Goal: Share content: Share content

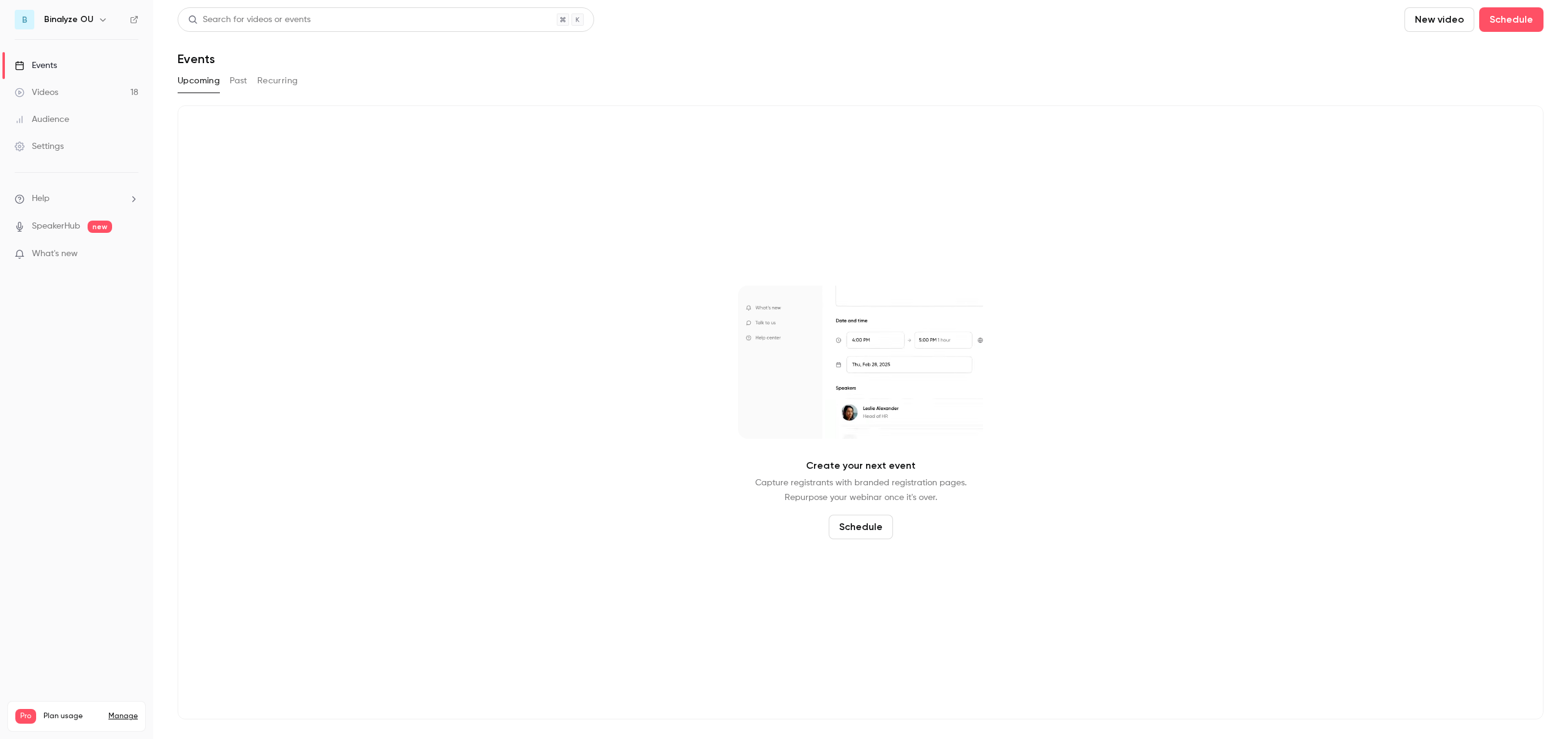
click at [50, 90] on div "Videos" at bounding box center [37, 92] width 43 height 12
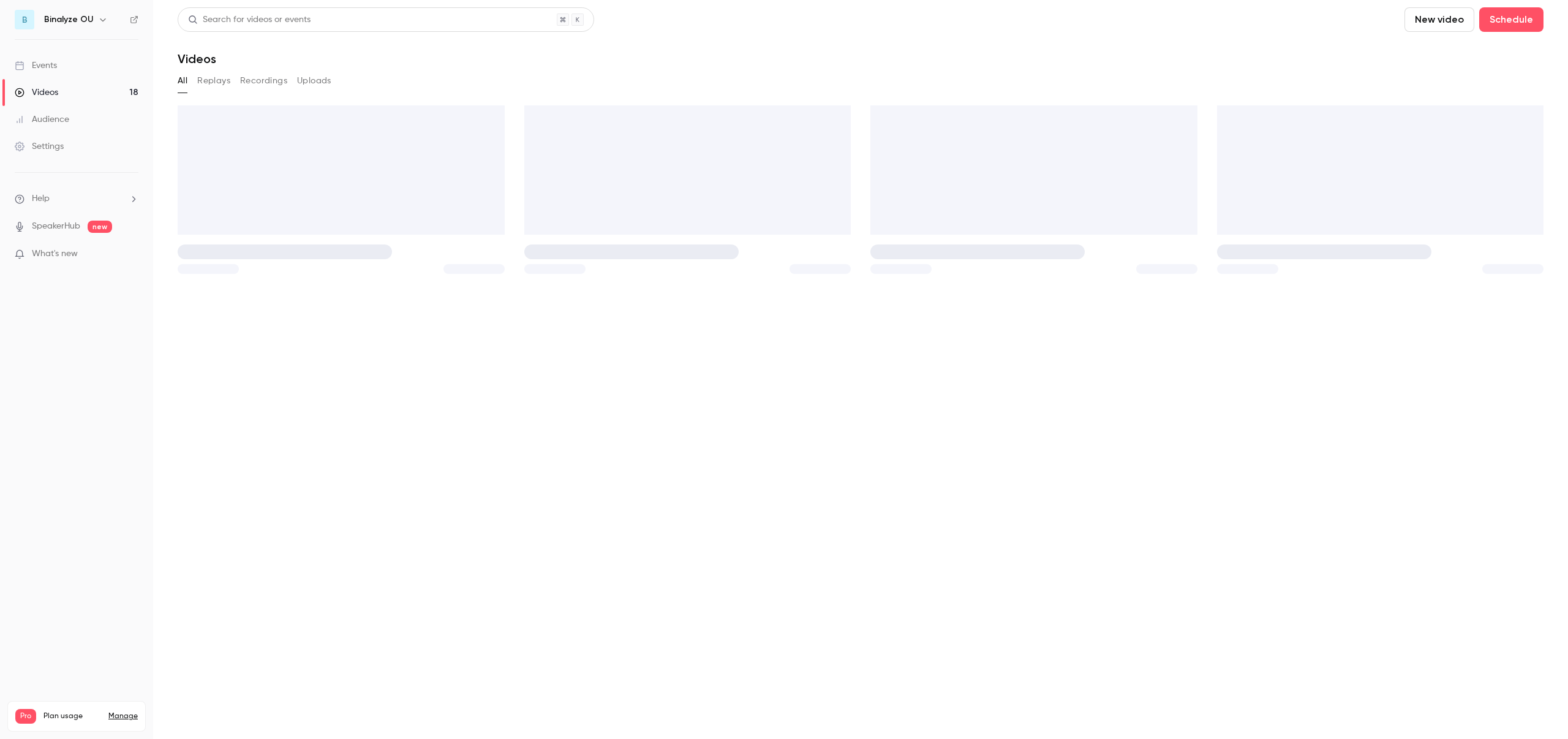
click at [38, 60] on div "Events" at bounding box center [36, 65] width 43 height 12
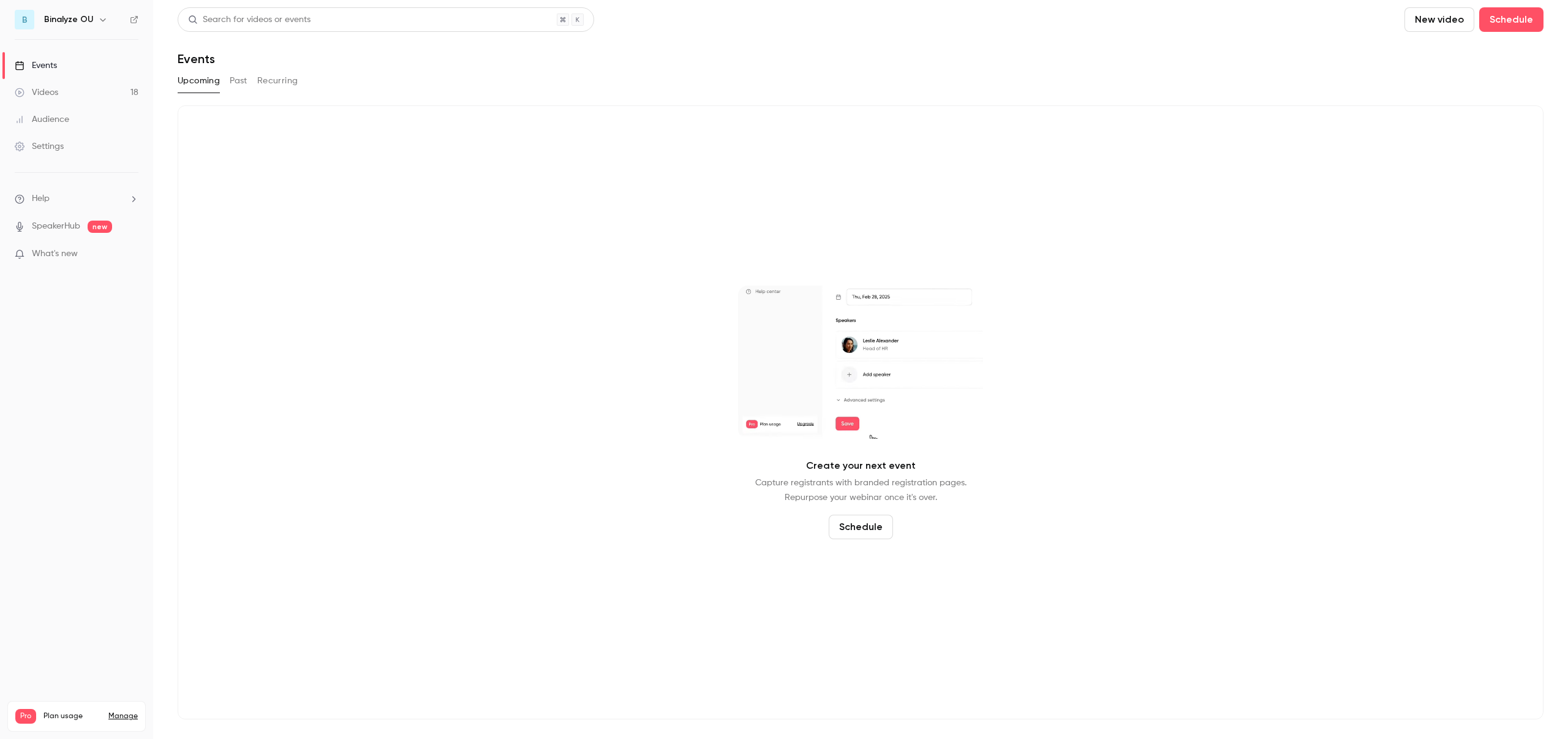
click at [236, 77] on button "Past" at bounding box center [238, 80] width 18 height 20
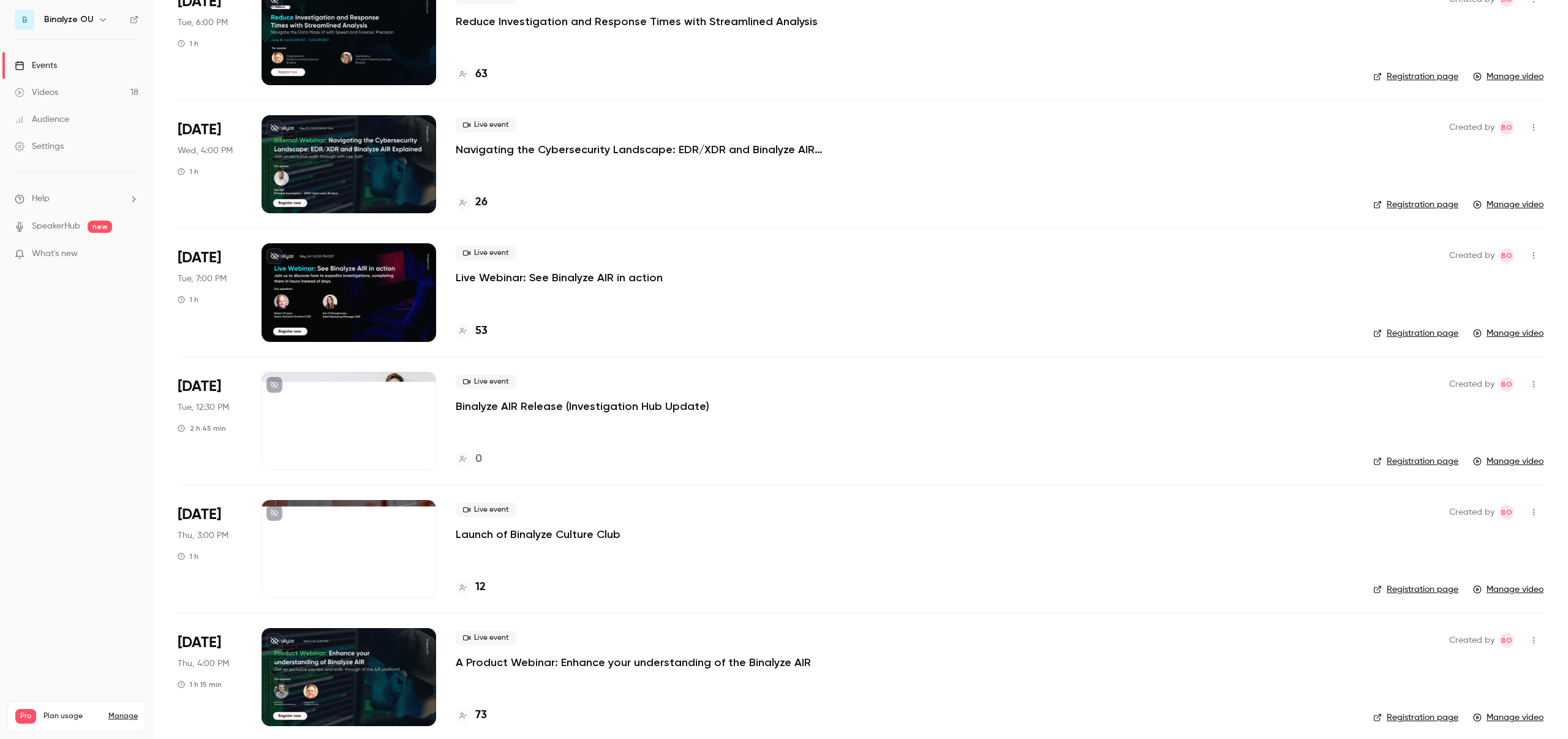
scroll to position [752, 0]
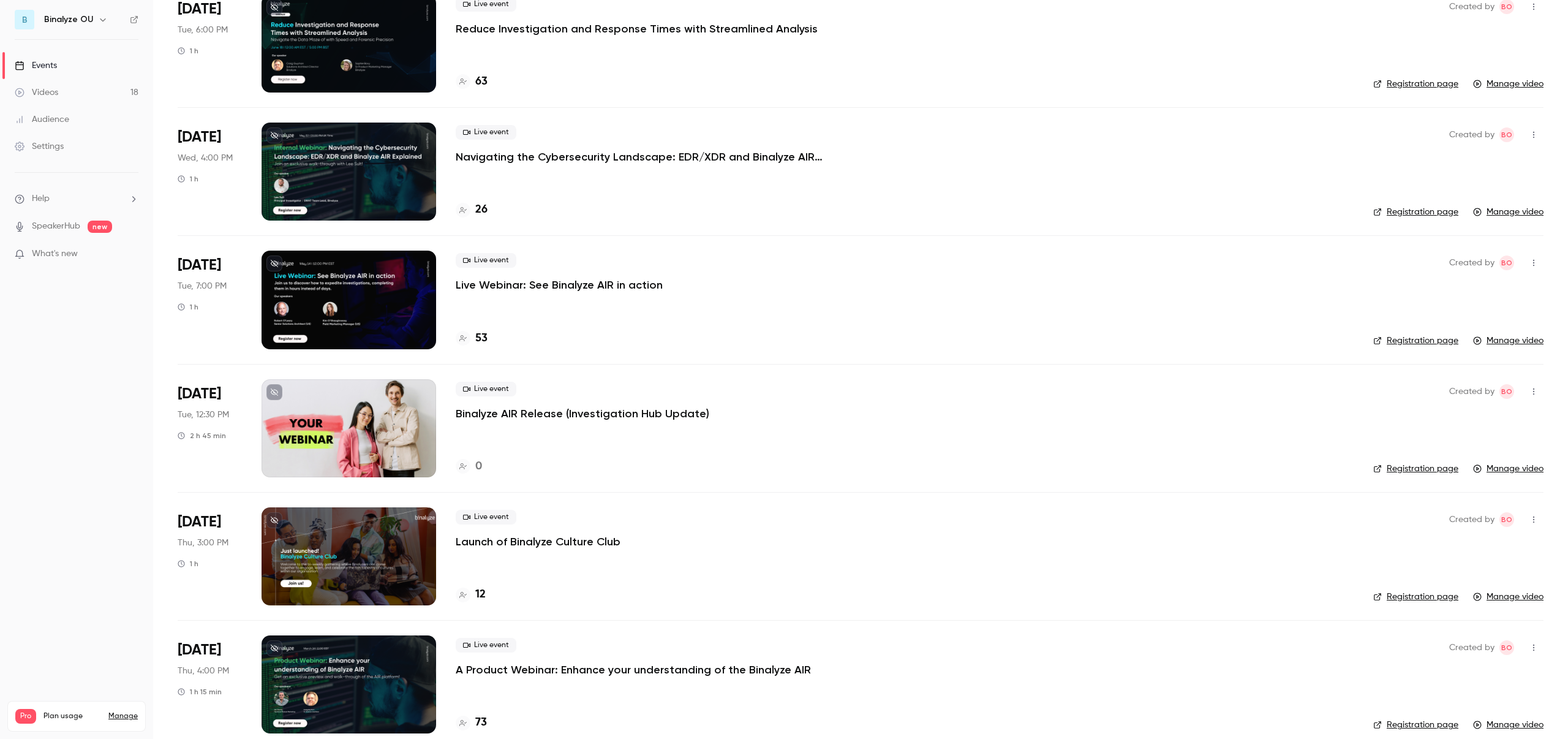
click at [348, 156] on div at bounding box center [349, 172] width 175 height 98
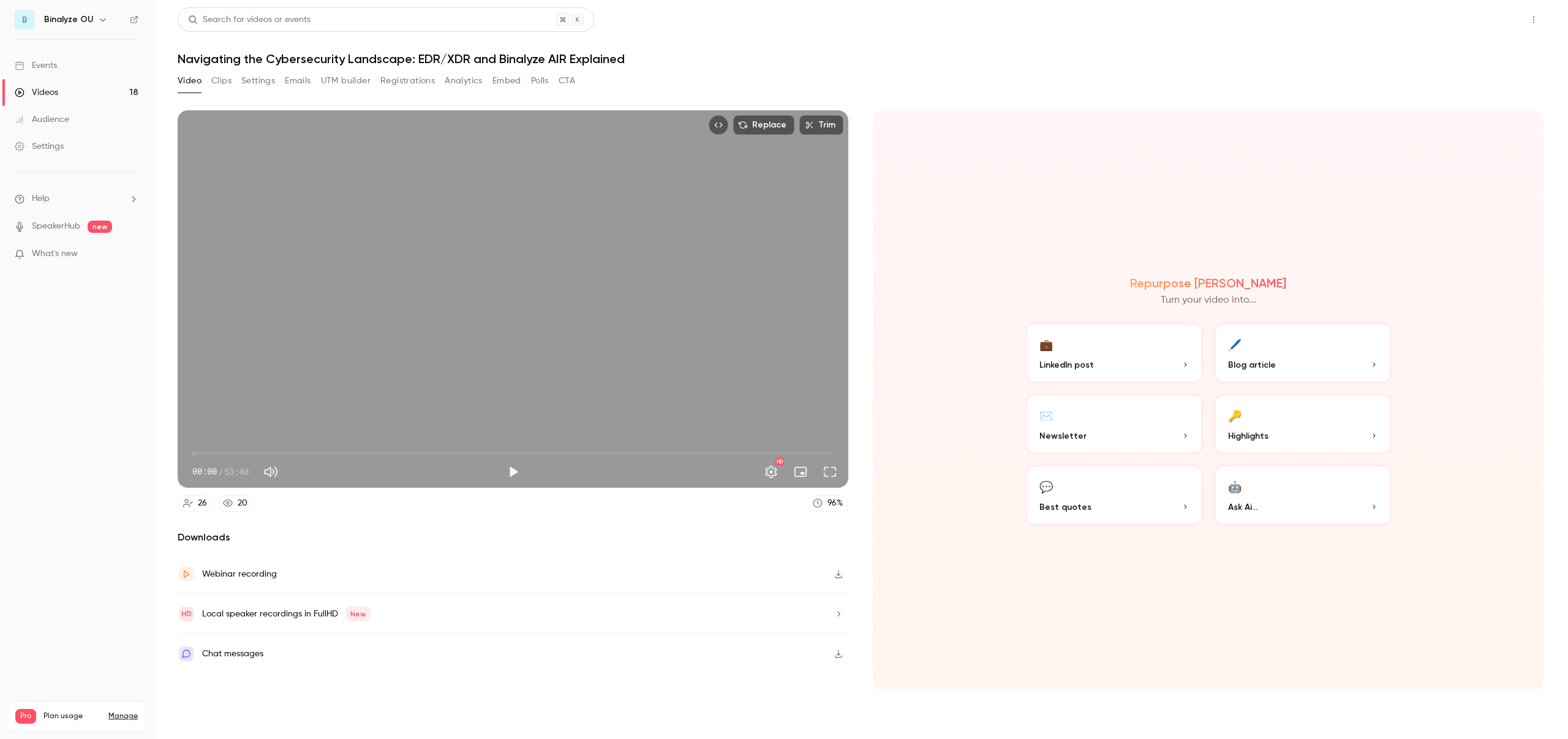
click at [1481, 13] on button "Share" at bounding box center [1490, 20] width 48 height 25
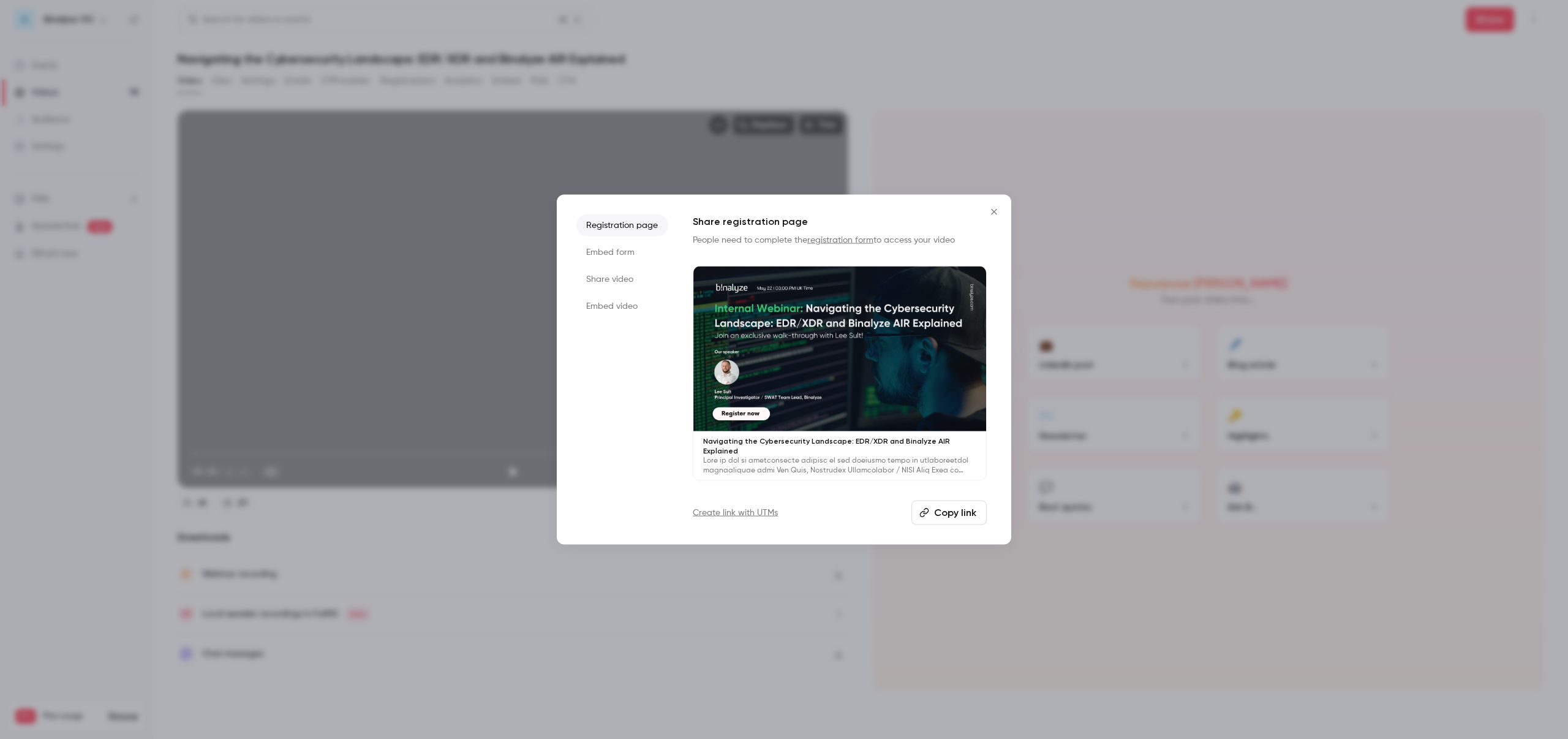
click at [625, 282] on li "Share video" at bounding box center [622, 279] width 92 height 22
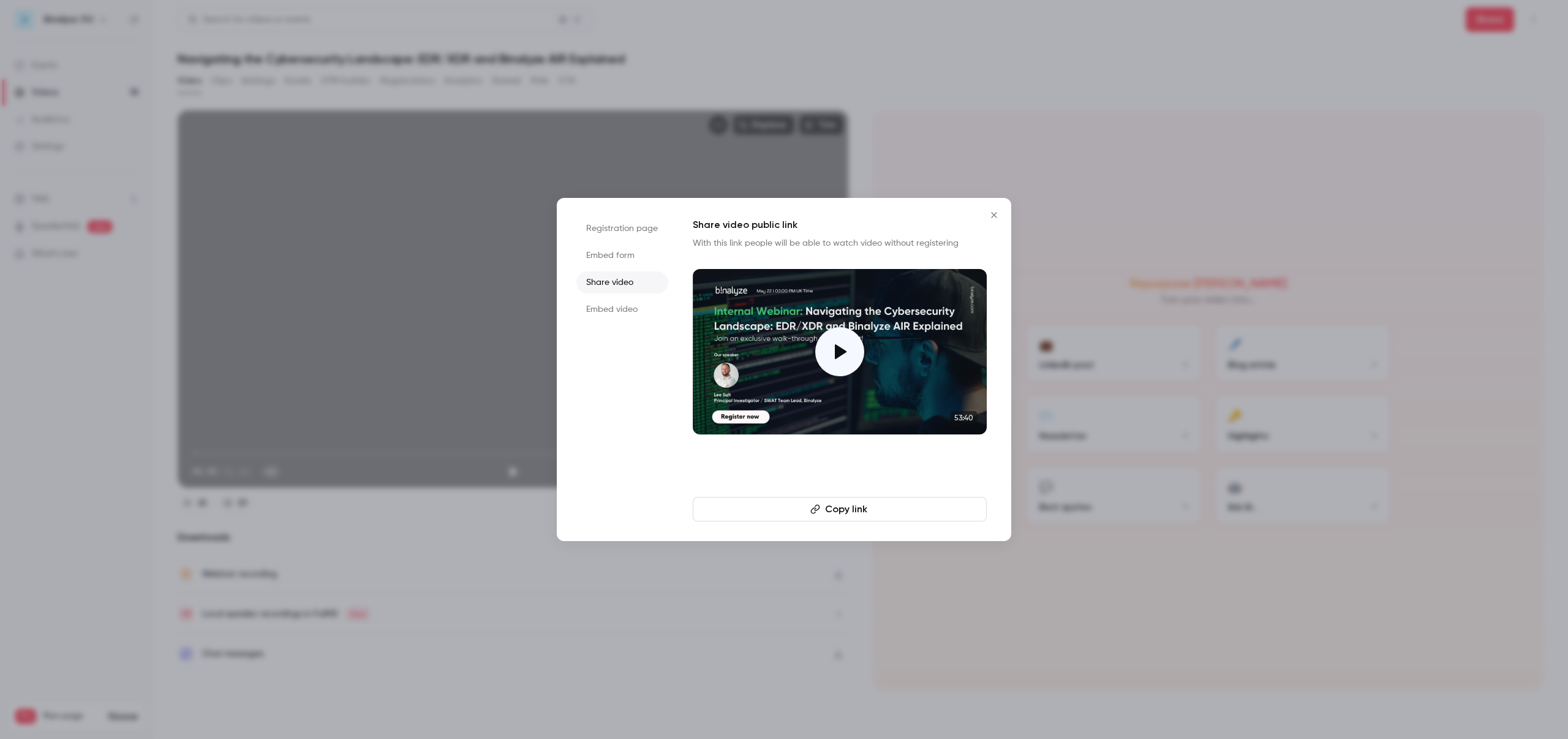
click at [849, 510] on button "Copy link" at bounding box center [839, 509] width 294 height 25
click at [1143, 100] on div at bounding box center [784, 370] width 1568 height 739
